Goal: Task Accomplishment & Management: Use online tool/utility

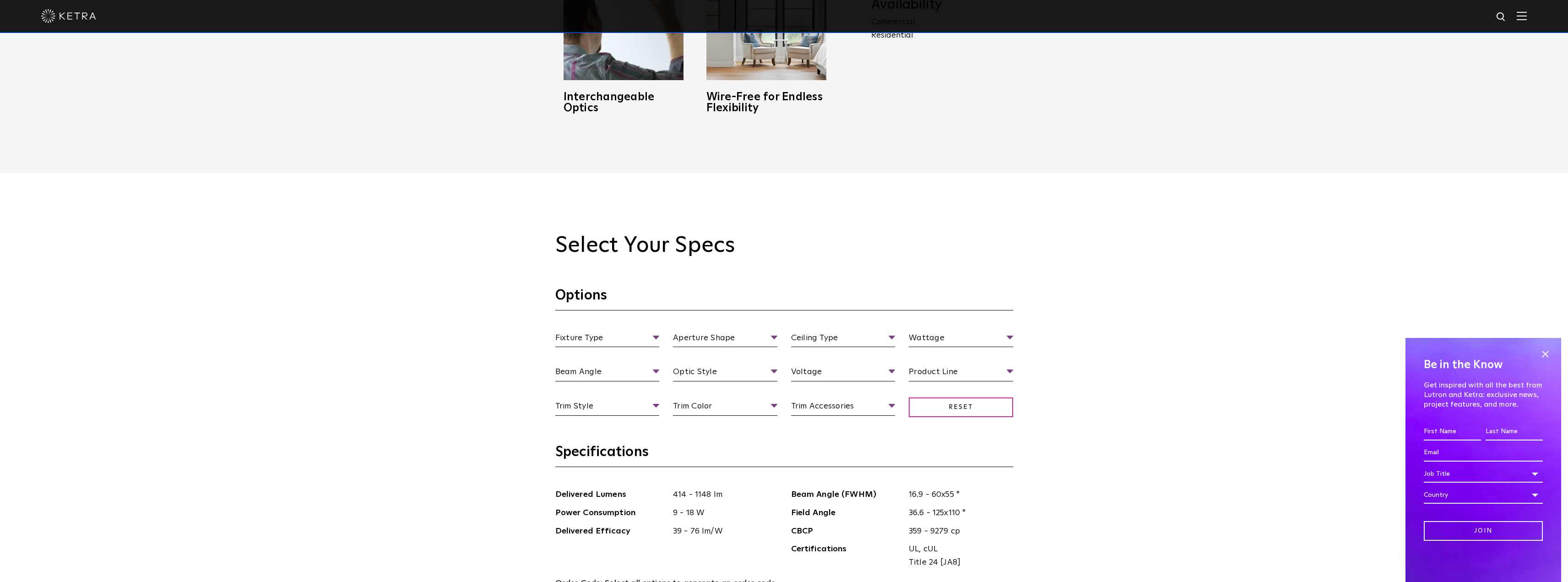
scroll to position [824, 0]
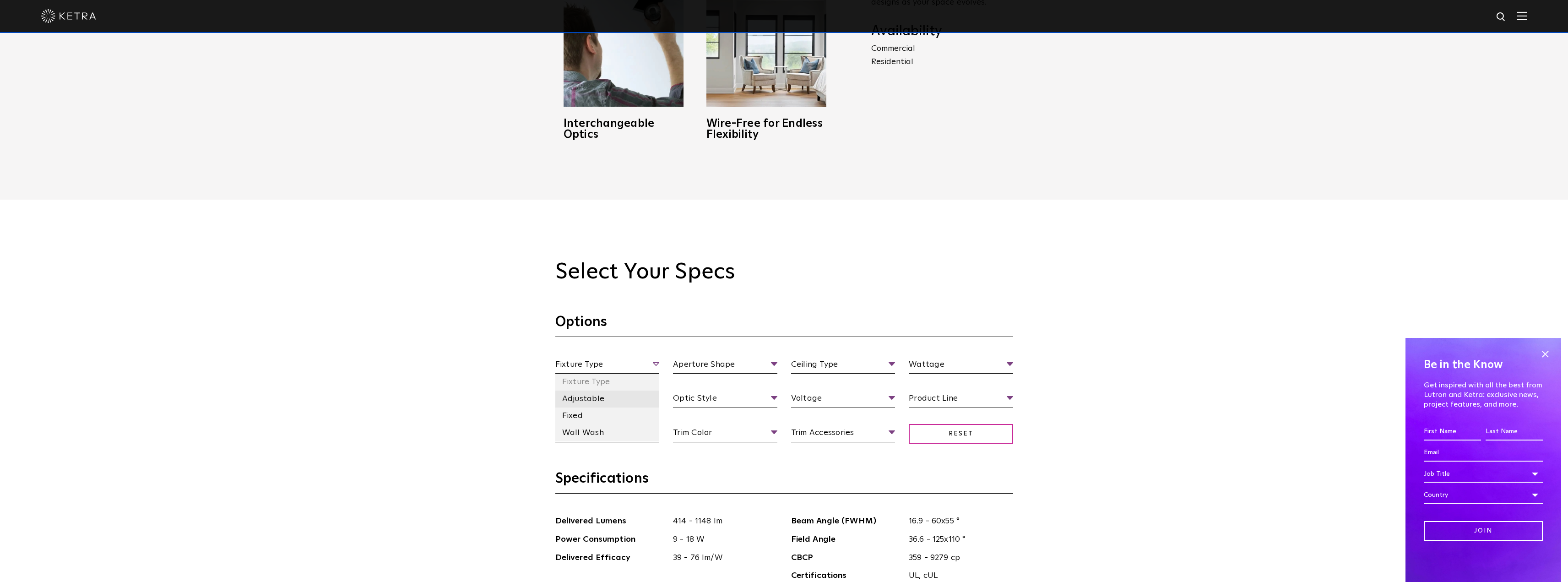
click at [604, 400] on li "Adjustable" at bounding box center [608, 399] width 105 height 17
drag, startPoint x: 723, startPoint y: 401, endPoint x: 749, endPoint y: 397, distance: 26.3
click at [722, 401] on li "Round" at bounding box center [725, 399] width 105 height 17
click at [839, 415] on li "Flangeless" at bounding box center [844, 415] width 105 height 17
click at [945, 415] on li "18 Watt" at bounding box center [961, 415] width 105 height 17
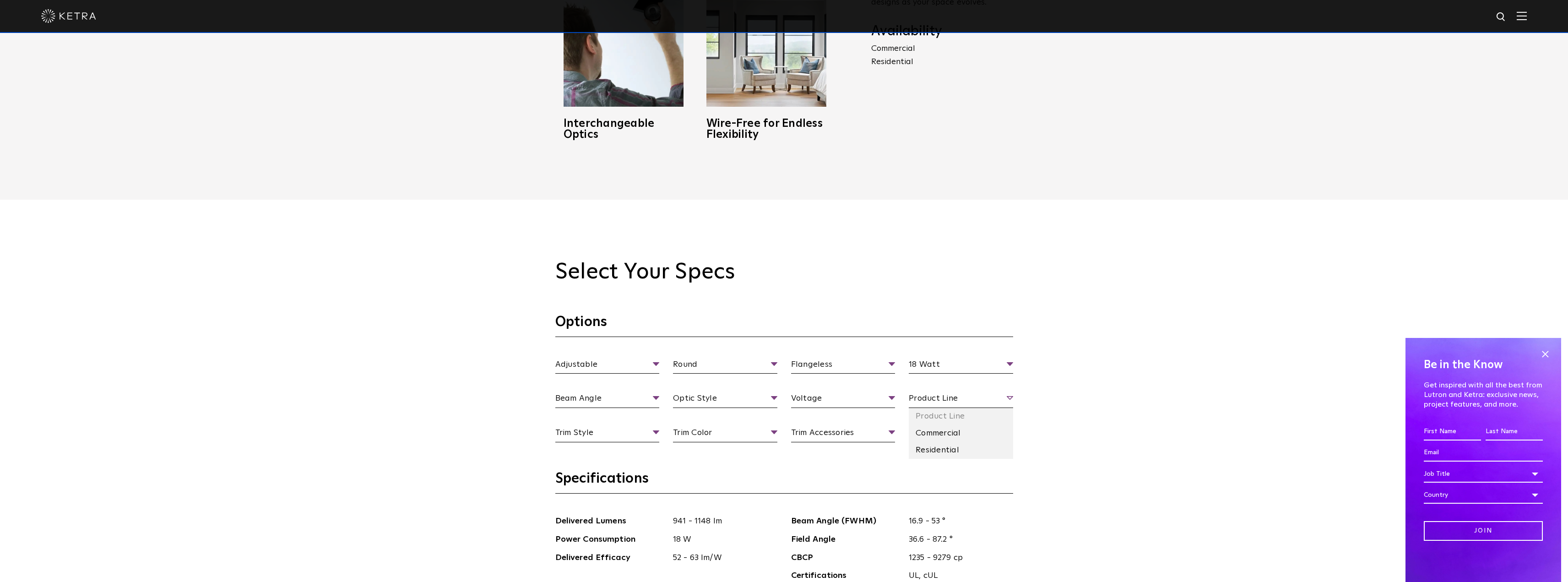
click at [922, 402] on span "Product Line" at bounding box center [961, 399] width 105 height 16
click at [925, 446] on li "Residential" at bounding box center [961, 450] width 105 height 17
drag, startPoint x: 814, startPoint y: 435, endPoint x: 746, endPoint y: 400, distance: 76.5
click at [813, 435] on li "120 V" at bounding box center [844, 433] width 105 height 17
drag, startPoint x: 721, startPoint y: 452, endPoint x: 715, endPoint y: 451, distance: 6.1
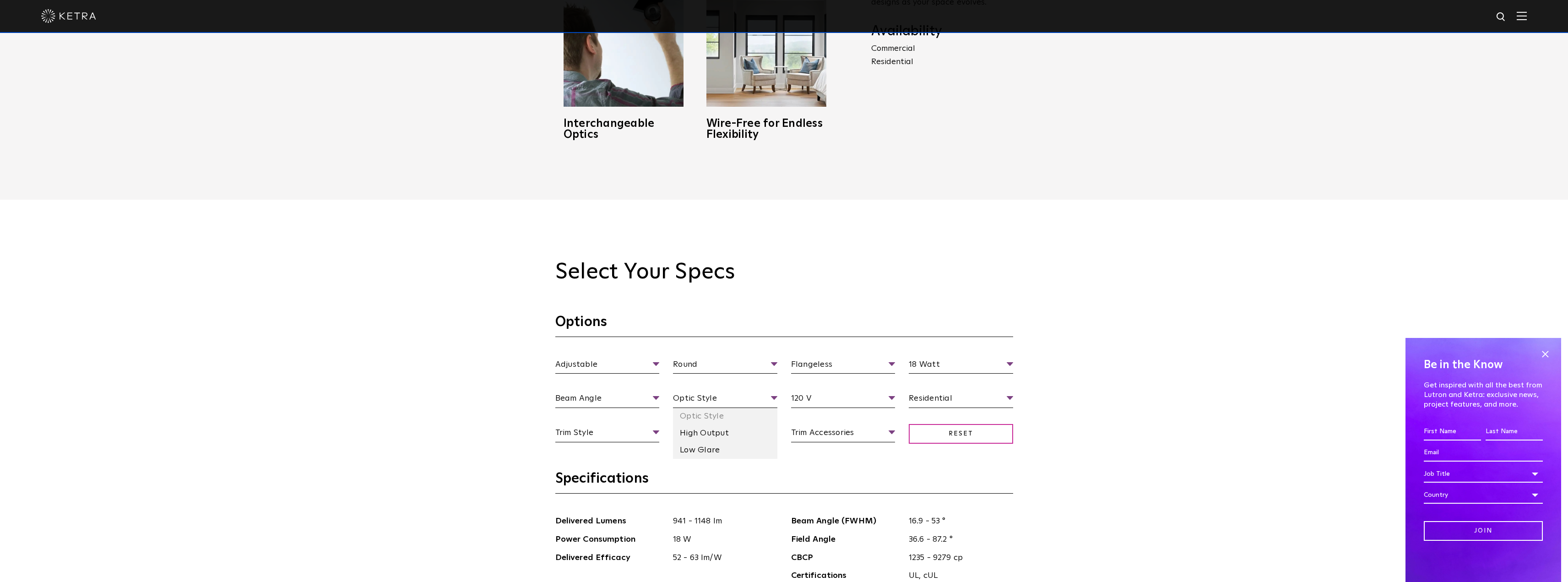
click at [720, 452] on li "Low Glare" at bounding box center [725, 450] width 105 height 17
drag, startPoint x: 629, startPoint y: 467, endPoint x: 627, endPoint y: 463, distance: 4.5
click at [627, 467] on li "Very Wide Flood" at bounding box center [608, 467] width 105 height 17
click at [641, 498] on li "Shallow Bevel" at bounding box center [608, 501] width 105 height 17
click at [718, 532] on li "White" at bounding box center [725, 535] width 105 height 17
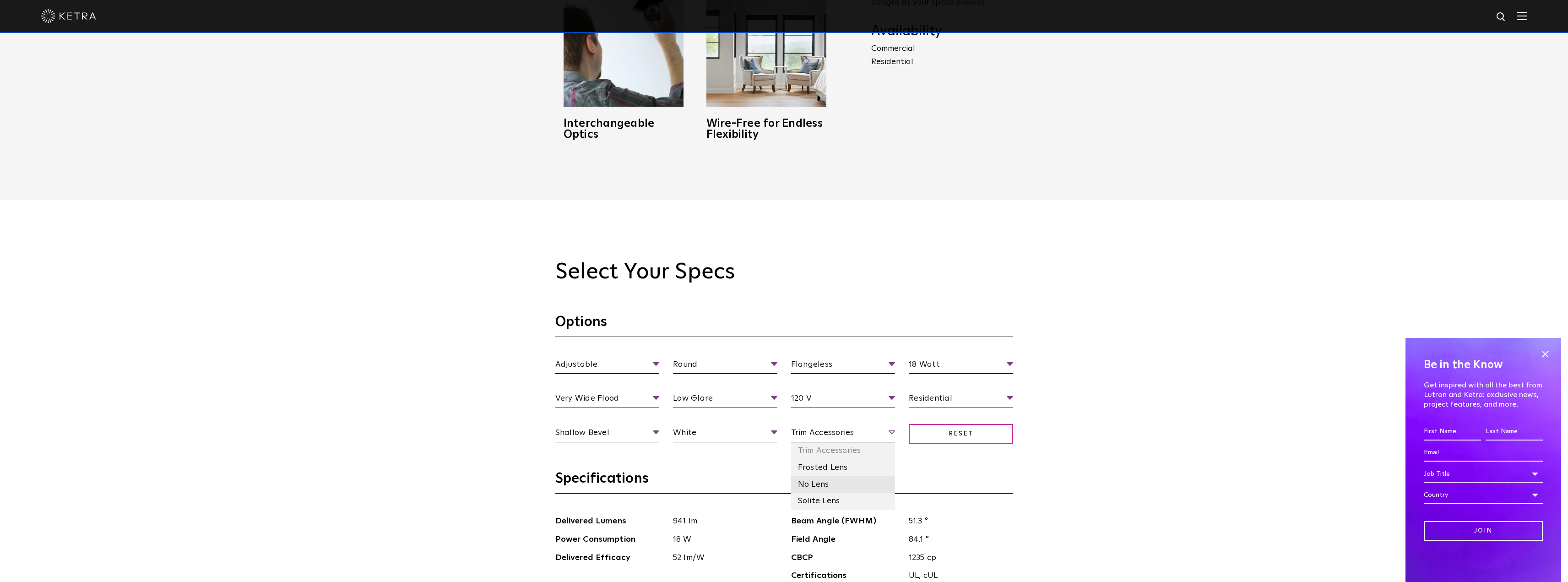
click at [843, 480] on li "No Lens" at bounding box center [844, 484] width 105 height 17
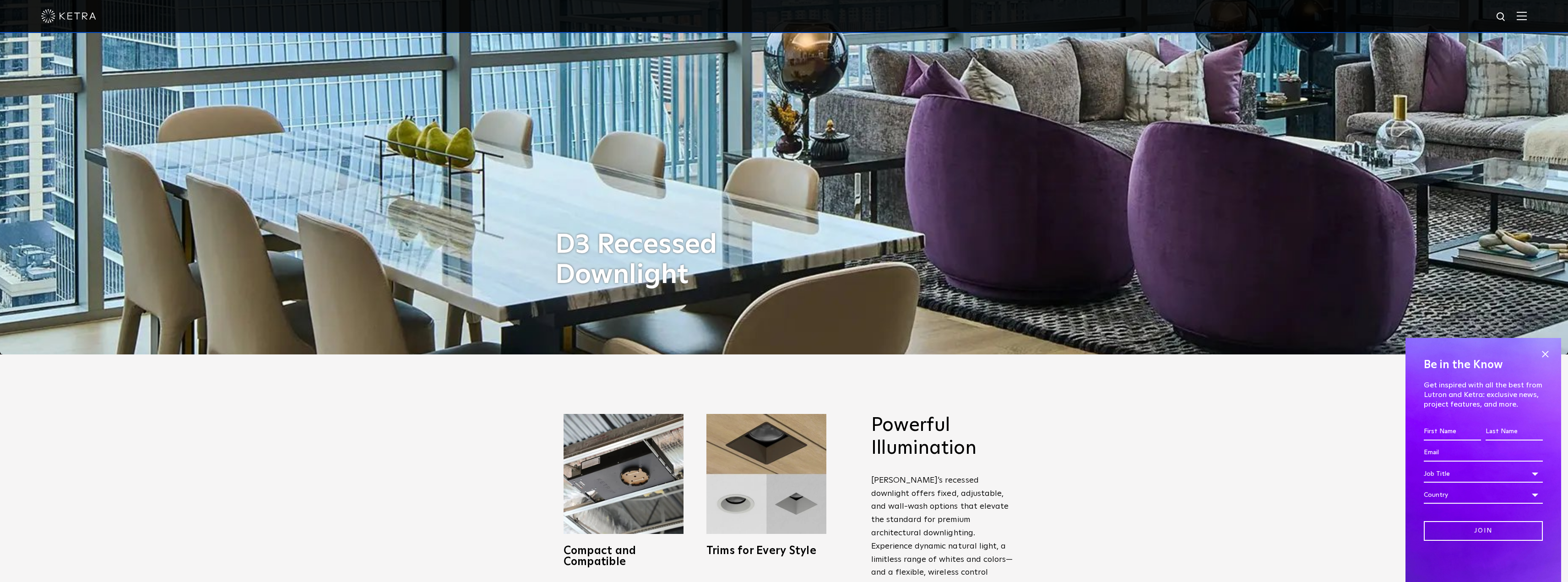
scroll to position [0, 0]
